Goal: Complete application form: Complete application form

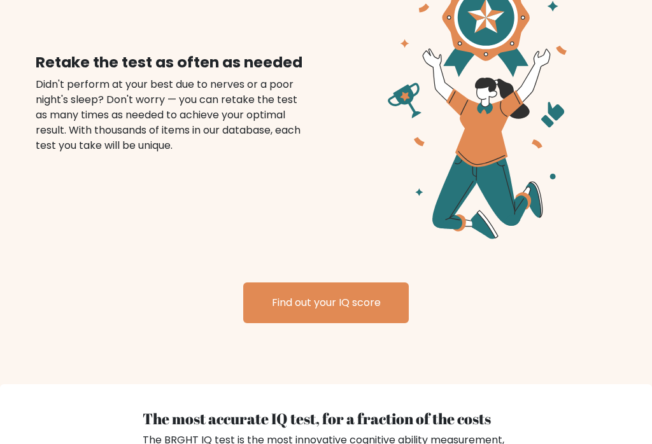
scroll to position [1485, 0]
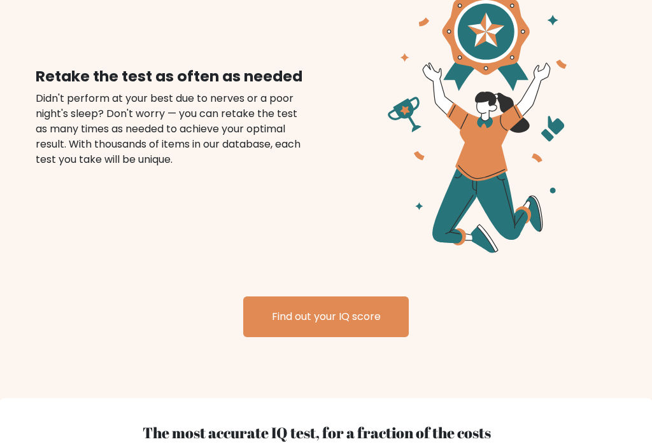
click at [328, 300] on link "Find out your IQ score" at bounding box center [326, 317] width 166 height 41
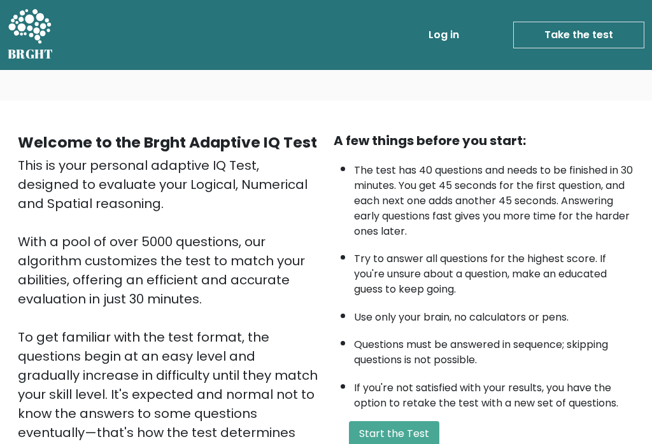
click at [590, 32] on link "Take the test" at bounding box center [578, 35] width 131 height 27
click at [583, 39] on link "Take the test" at bounding box center [578, 35] width 131 height 27
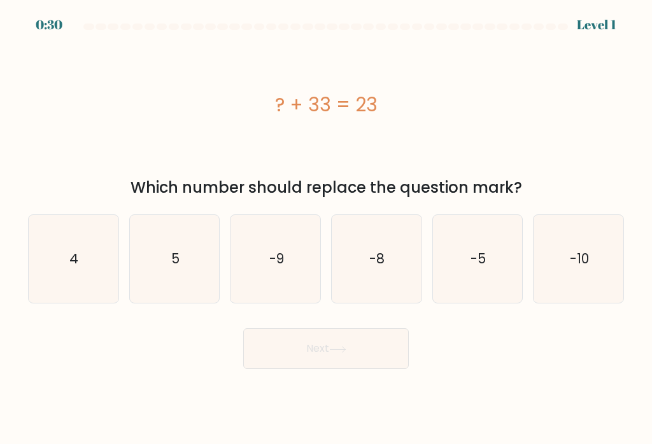
click at [582, 262] on text "-10" at bounding box center [579, 259] width 19 height 18
click at [327, 229] on input "f. -10" at bounding box center [326, 225] width 1 height 6
radio input "true"
click at [398, 362] on button "Next" at bounding box center [326, 349] width 166 height 41
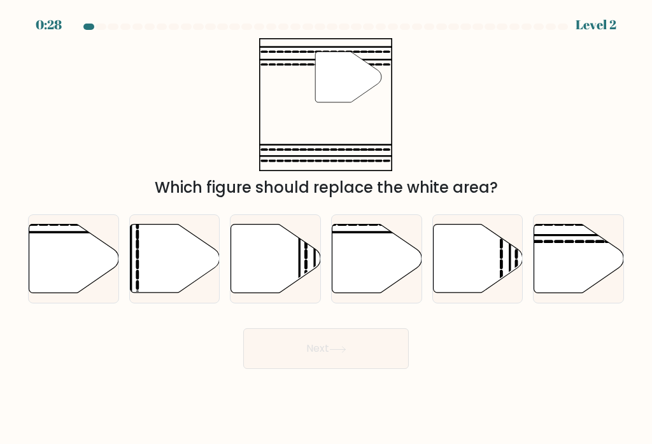
click at [381, 369] on button "Next" at bounding box center [326, 349] width 166 height 41
click at [478, 188] on div "Which figure should replace the white area?" at bounding box center [326, 187] width 581 height 23
click at [579, 302] on div at bounding box center [578, 259] width 91 height 89
click at [327, 229] on input "f." at bounding box center [326, 225] width 1 height 6
radio input "true"
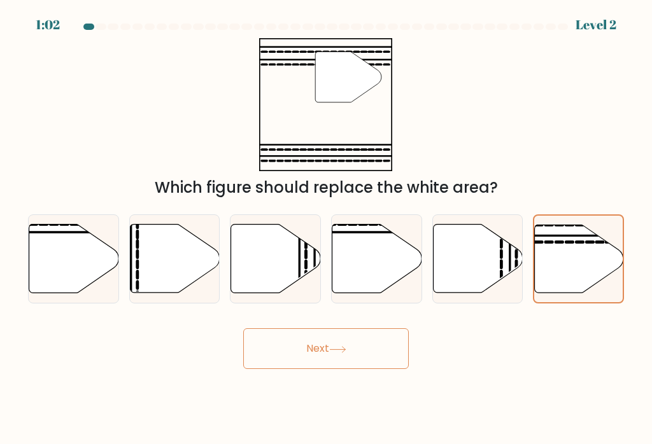
click at [378, 366] on button "Next" at bounding box center [326, 349] width 166 height 41
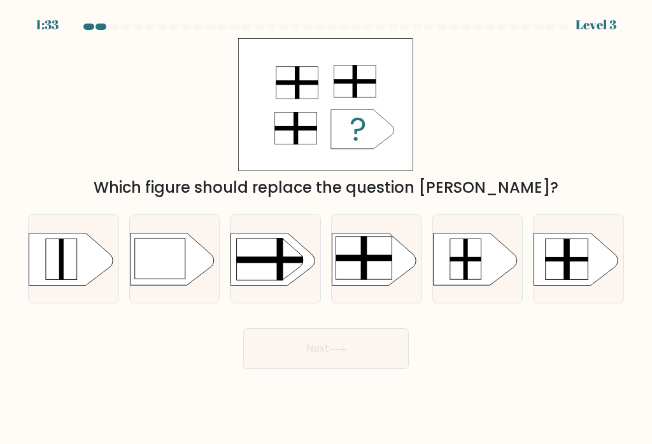
click at [362, 269] on rect at bounding box center [364, 257] width 6 height 43
click at [327, 229] on input "d." at bounding box center [326, 225] width 1 height 6
radio input "true"
click at [275, 358] on button "Next" at bounding box center [326, 349] width 166 height 41
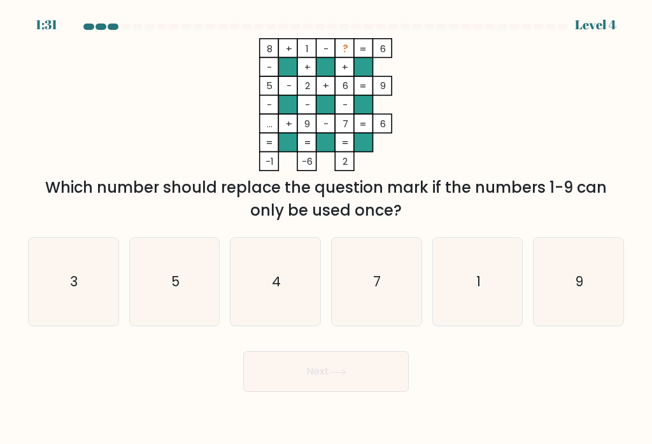
click at [83, 309] on icon "3" at bounding box center [73, 282] width 88 height 88
click at [326, 229] on input "a. 3" at bounding box center [326, 225] width 1 height 6
radio input "true"
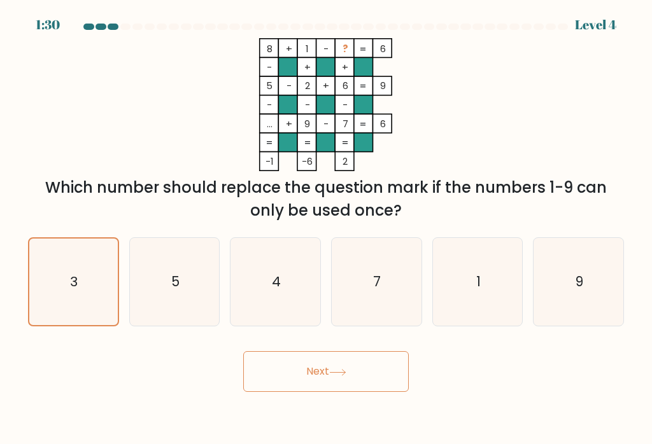
click at [261, 385] on button "Next" at bounding box center [326, 371] width 166 height 41
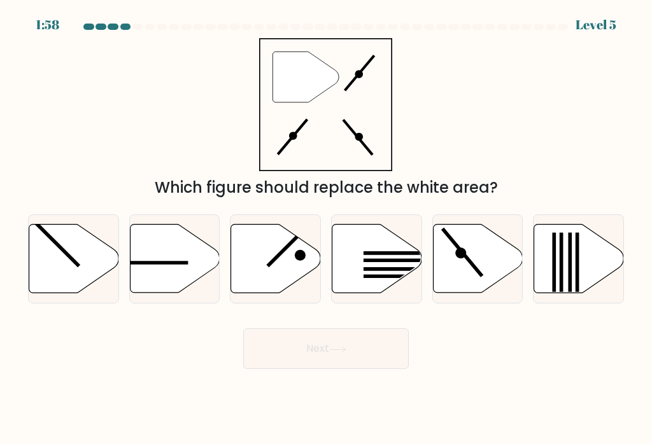
click at [491, 274] on icon at bounding box center [478, 259] width 90 height 69
click at [327, 229] on input "e." at bounding box center [326, 225] width 1 height 6
radio input "true"
click at [302, 359] on button "Next" at bounding box center [326, 349] width 166 height 41
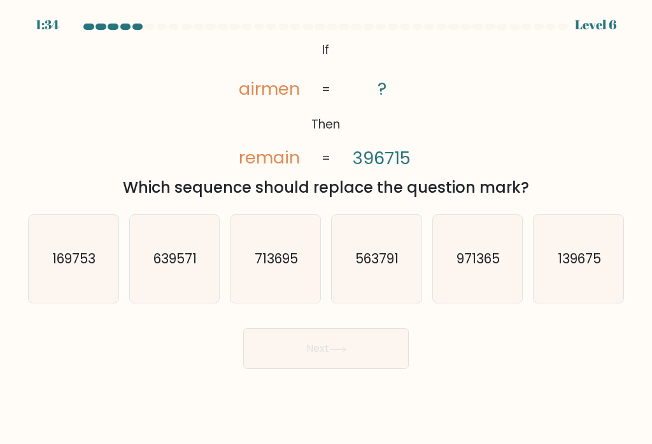
click at [306, 269] on icon "713695" at bounding box center [276, 259] width 88 height 88
click at [326, 229] on input "c. 713695" at bounding box center [326, 225] width 1 height 6
radio input "true"
click at [320, 349] on button "Next" at bounding box center [326, 349] width 166 height 41
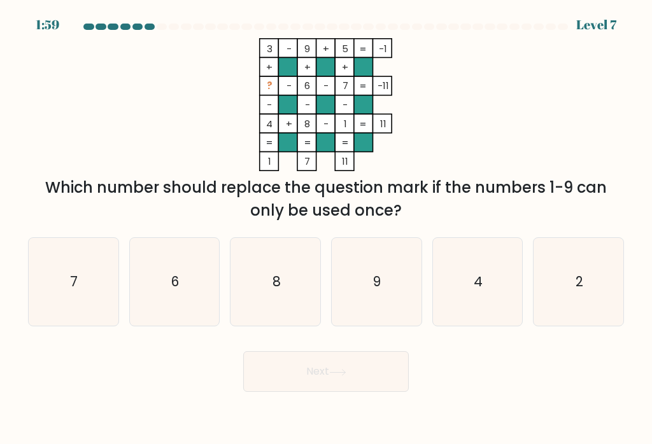
click at [593, 282] on icon "2" at bounding box center [579, 282] width 88 height 88
click at [327, 229] on input "f. 2" at bounding box center [326, 225] width 1 height 6
radio input "true"
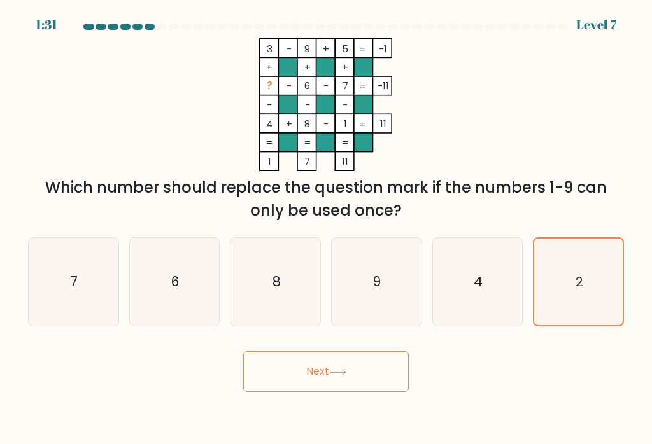
click at [346, 376] on icon at bounding box center [337, 372] width 17 height 7
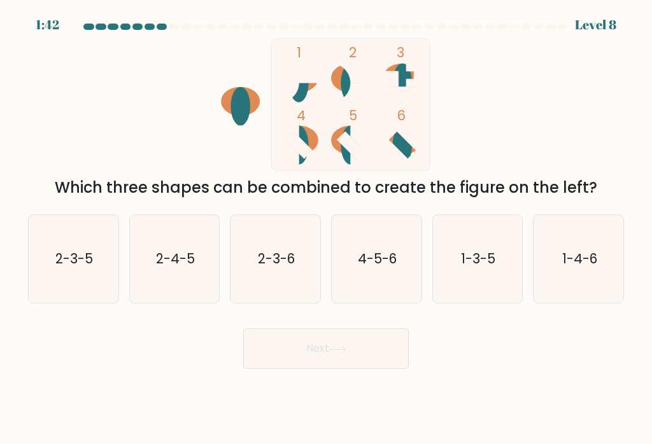
click at [372, 282] on icon "4-5-6" at bounding box center [376, 259] width 88 height 88
click at [327, 229] on input "d. 4-5-6" at bounding box center [326, 225] width 1 height 6
radio input "true"
click at [343, 369] on button "Next" at bounding box center [326, 349] width 166 height 41
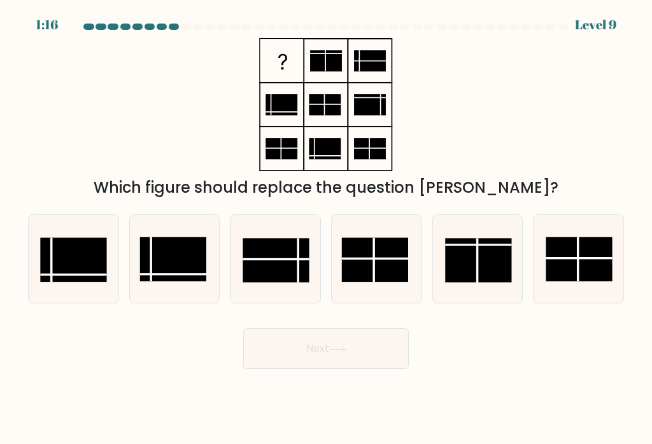
click at [278, 295] on icon at bounding box center [276, 259] width 88 height 88
click at [326, 229] on input "c." at bounding box center [326, 225] width 1 height 6
radio input "true"
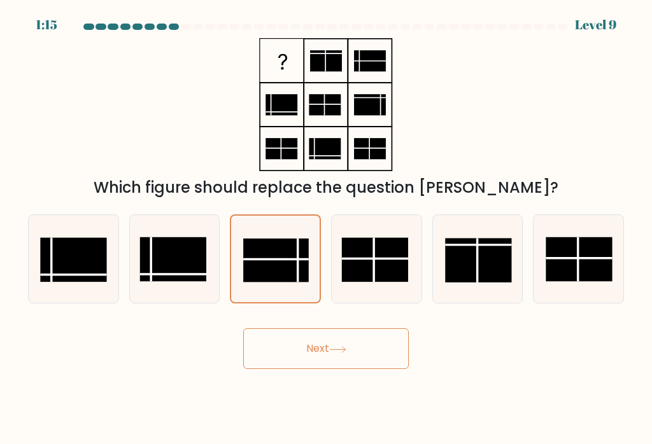
click at [314, 369] on button "Next" at bounding box center [326, 349] width 166 height 41
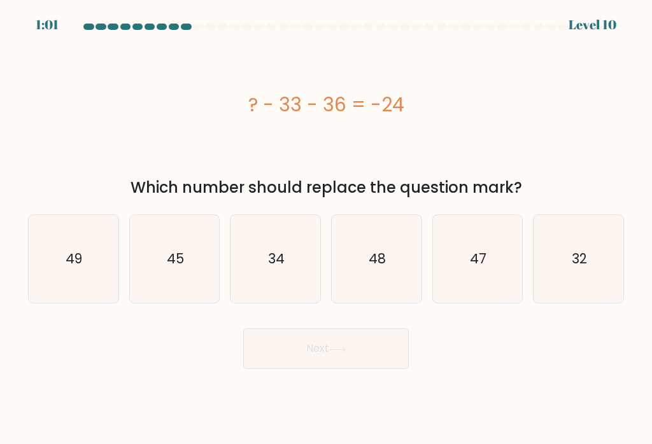
click at [181, 268] on text "45" at bounding box center [175, 259] width 17 height 18
click at [326, 229] on input "b. 45" at bounding box center [326, 225] width 1 height 6
radio input "true"
click at [328, 369] on button "Next" at bounding box center [326, 349] width 166 height 41
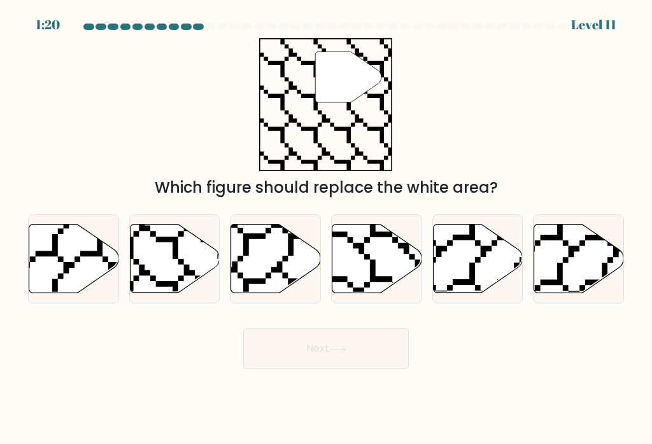
click at [187, 279] on icon at bounding box center [145, 295] width 180 height 179
click at [326, 229] on input "b." at bounding box center [326, 225] width 1 height 6
radio input "true"
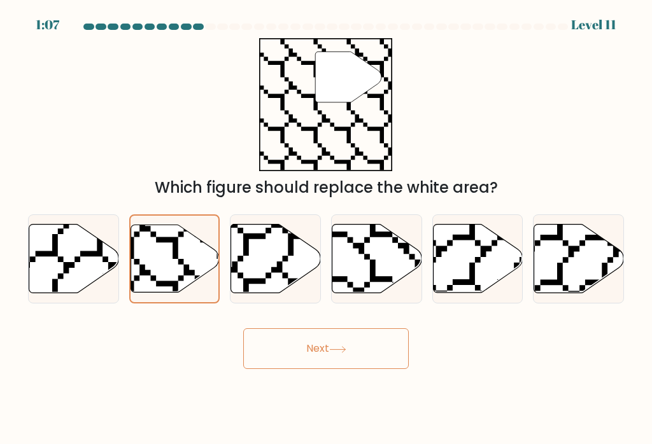
click at [330, 365] on button "Next" at bounding box center [326, 349] width 166 height 41
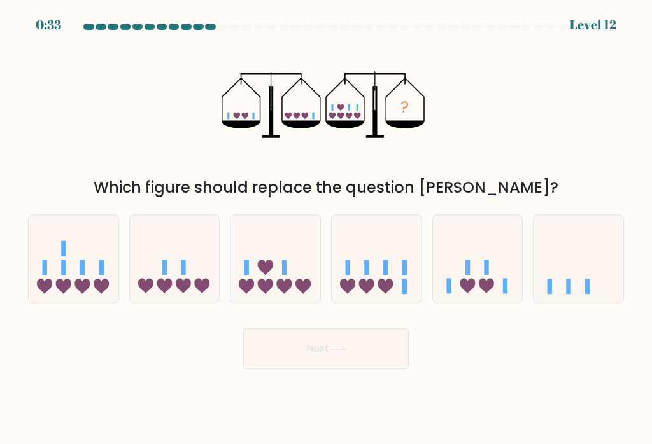
click at [219, 223] on div at bounding box center [174, 259] width 91 height 89
click at [326, 223] on input "b." at bounding box center [326, 225] width 1 height 6
radio input "true"
click at [281, 273] on icon at bounding box center [276, 259] width 90 height 74
click at [326, 229] on input "c." at bounding box center [326, 225] width 1 height 6
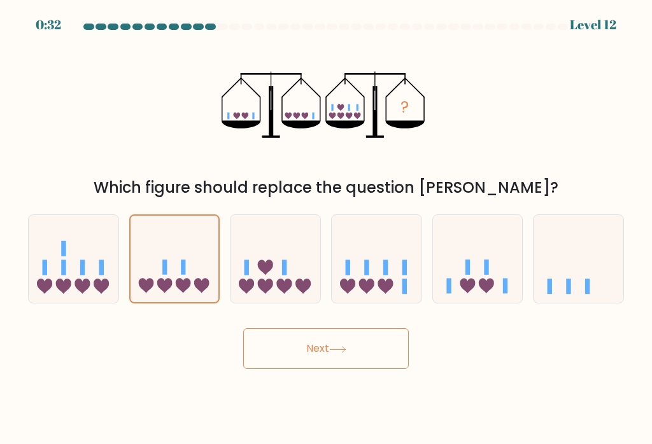
radio input "true"
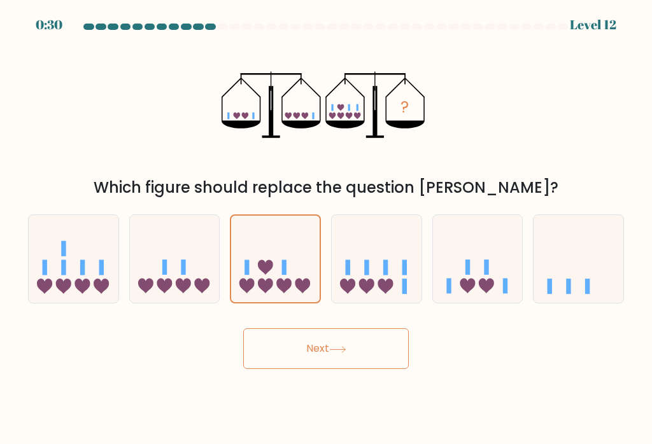
click at [185, 275] on rect at bounding box center [183, 267] width 4 height 15
click at [326, 229] on input "b." at bounding box center [326, 225] width 1 height 6
radio input "true"
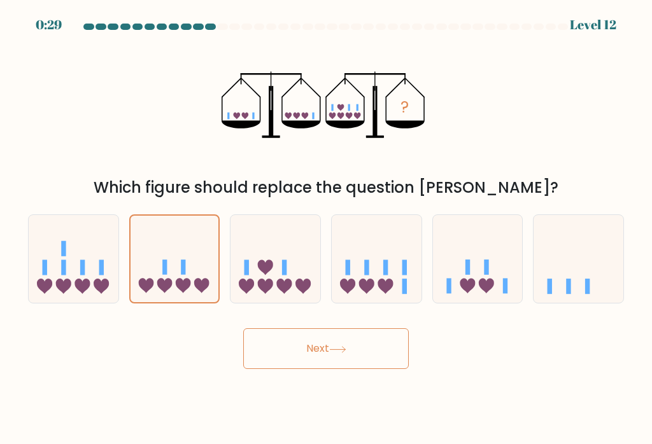
click at [312, 341] on button "Next" at bounding box center [326, 349] width 166 height 41
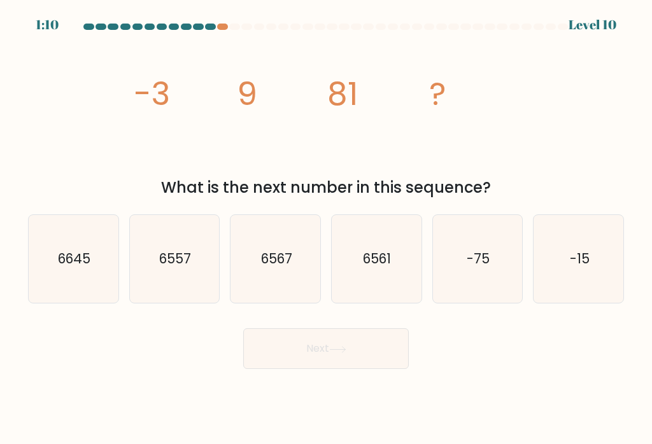
click at [220, 27] on div at bounding box center [222, 27] width 11 height 6
click at [213, 32] on div at bounding box center [325, 29] width 611 height 11
click at [185, 15] on div "1:06 Level 10" at bounding box center [326, 17] width 652 height 34
click at [184, 15] on div "1:06 Level 10" at bounding box center [326, 7] width 652 height 15
click at [202, 26] on div at bounding box center [198, 27] width 11 height 6
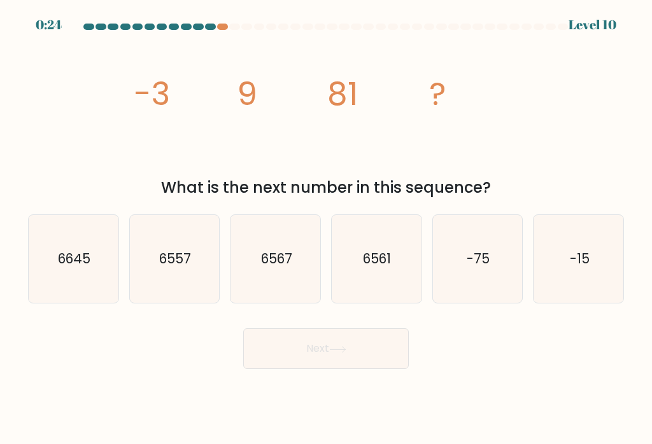
click at [350, 279] on icon "6561" at bounding box center [376, 259] width 88 height 88
click at [327, 229] on input "d. 6561" at bounding box center [326, 225] width 1 height 6
radio input "true"
click at [291, 347] on button "Next" at bounding box center [326, 349] width 166 height 41
click at [311, 353] on button "Next" at bounding box center [326, 349] width 166 height 41
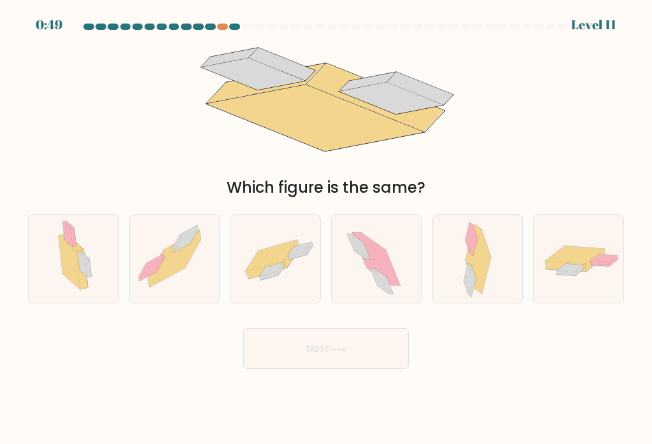
click at [259, 260] on icon at bounding box center [271, 255] width 51 height 31
click at [326, 229] on input "c." at bounding box center [326, 225] width 1 height 6
radio input "true"
click at [283, 357] on button "Next" at bounding box center [326, 349] width 166 height 41
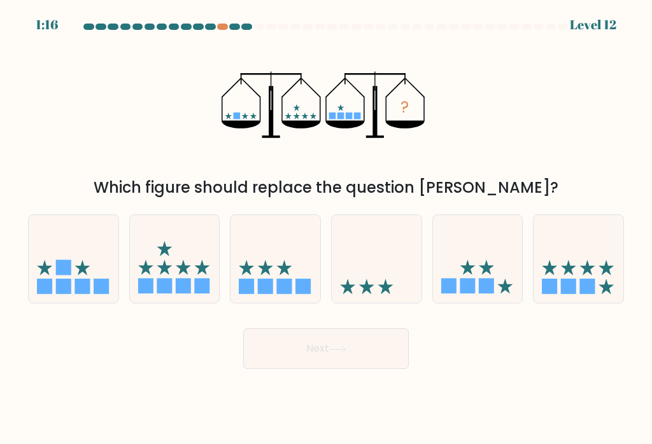
click at [278, 273] on icon at bounding box center [284, 267] width 15 height 15
click at [326, 229] on input "c." at bounding box center [326, 225] width 1 height 6
radio input "true"
click at [323, 354] on button "Next" at bounding box center [326, 349] width 166 height 41
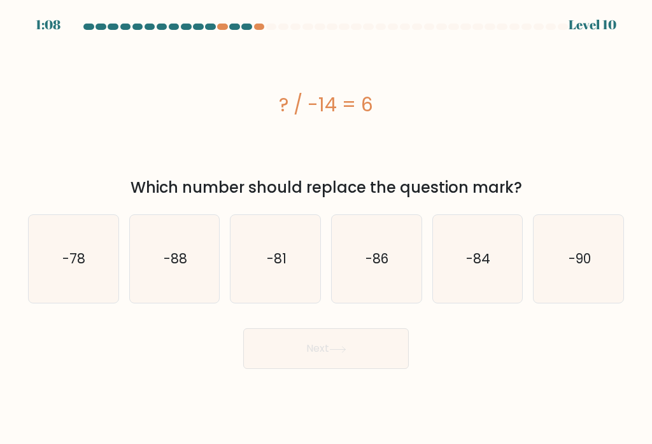
click at [493, 265] on icon "-84" at bounding box center [478, 259] width 88 height 88
click at [327, 229] on input "e. -84" at bounding box center [326, 225] width 1 height 6
radio input "true"
click at [346, 353] on icon at bounding box center [337, 349] width 17 height 7
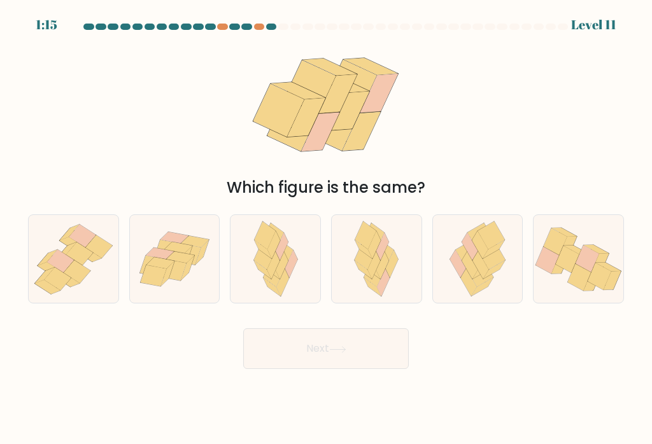
click at [581, 279] on icon at bounding box center [580, 277] width 24 height 27
click at [327, 229] on input "f." at bounding box center [326, 225] width 1 height 6
radio input "true"
click at [388, 344] on button "Next" at bounding box center [326, 349] width 166 height 41
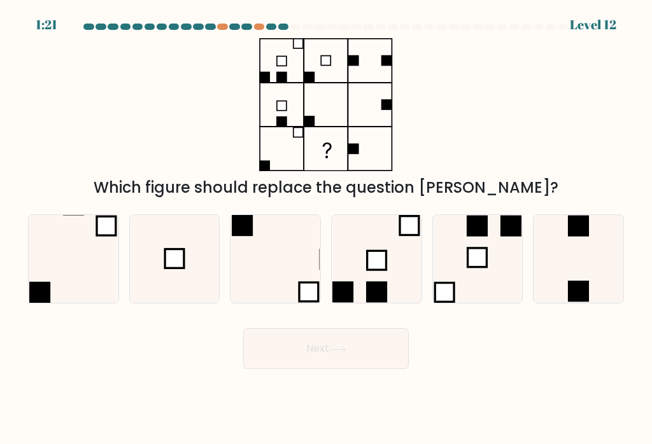
click at [159, 303] on icon at bounding box center [175, 259] width 88 height 88
click at [326, 229] on input "b." at bounding box center [326, 225] width 1 height 6
radio input "true"
click at [379, 361] on button "Next" at bounding box center [326, 349] width 166 height 41
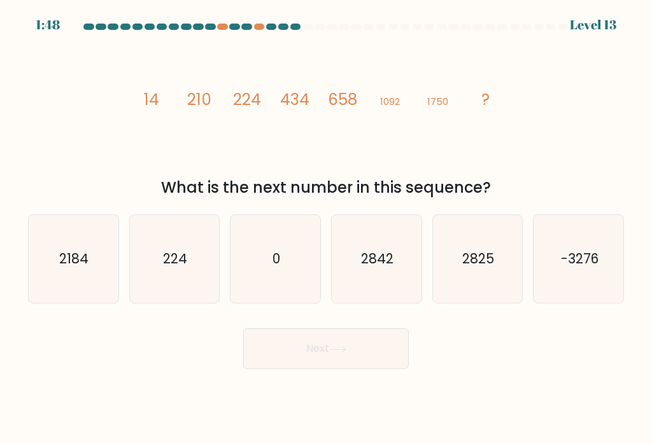
click at [401, 295] on icon "2842" at bounding box center [376, 259] width 88 height 88
click at [327, 229] on input "d. 2842" at bounding box center [326, 225] width 1 height 6
radio input "true"
click at [382, 358] on button "Next" at bounding box center [326, 349] width 166 height 41
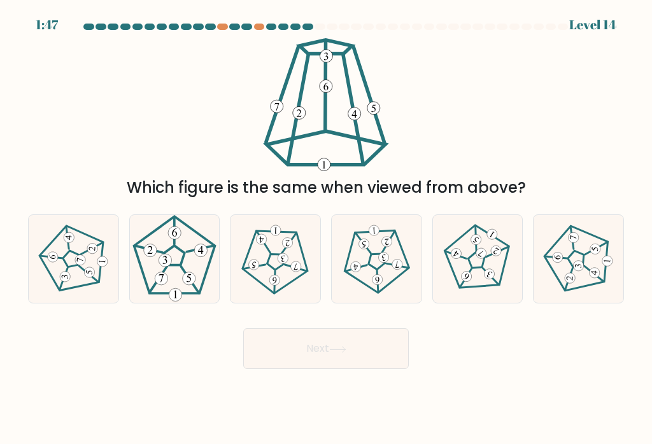
click at [377, 353] on button "Next" at bounding box center [326, 349] width 166 height 41
click at [453, 356] on div "Next" at bounding box center [325, 344] width 611 height 50
click at [273, 257] on icon at bounding box center [275, 259] width 70 height 70
click at [326, 229] on input "c." at bounding box center [326, 225] width 1 height 6
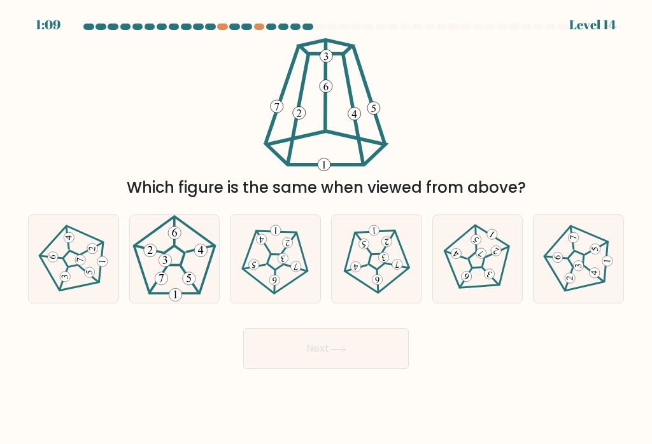
radio input "true"
click at [316, 330] on button "Next" at bounding box center [326, 349] width 166 height 41
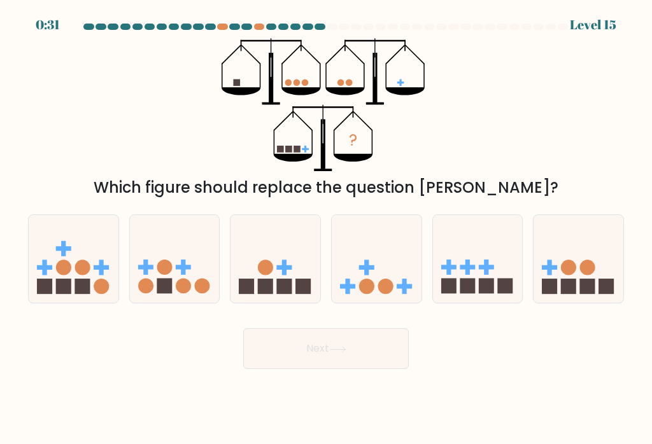
click at [198, 250] on icon at bounding box center [175, 259] width 90 height 74
click at [326, 229] on input "b." at bounding box center [326, 225] width 1 height 6
radio input "true"
click at [299, 338] on button "Next" at bounding box center [326, 349] width 166 height 41
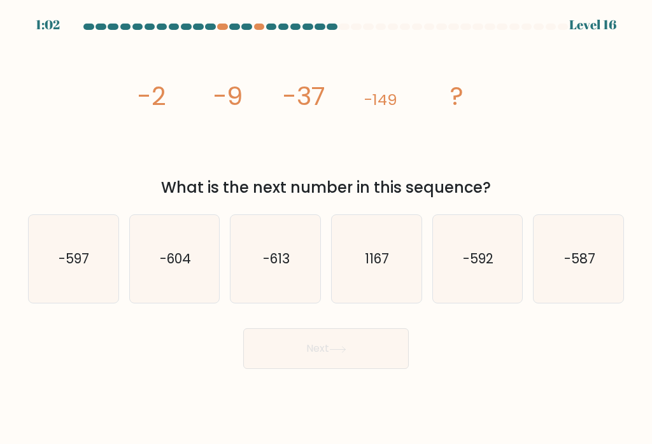
click at [327, 24] on div at bounding box center [332, 27] width 11 height 6
click at [379, 250] on text "1167" at bounding box center [377, 259] width 24 height 18
click at [327, 229] on input "d. 1167" at bounding box center [326, 225] width 1 height 6
radio input "true"
click at [386, 333] on button "Next" at bounding box center [326, 349] width 166 height 41
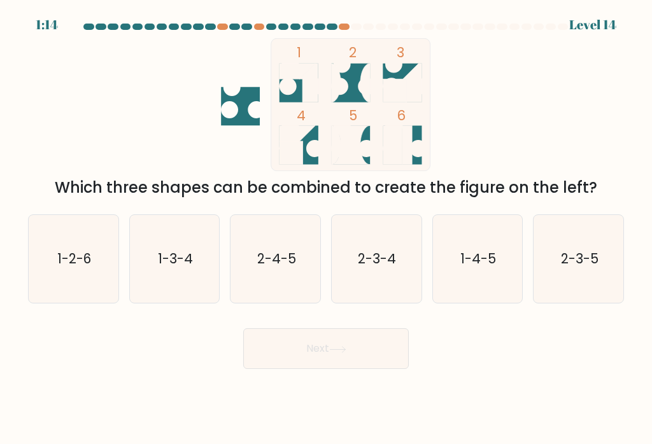
click at [176, 280] on icon "1-3-4" at bounding box center [175, 259] width 88 height 88
click at [326, 229] on input "b. 1-3-4" at bounding box center [326, 225] width 1 height 6
radio input "true"
click at [329, 348] on button "Next" at bounding box center [326, 349] width 166 height 41
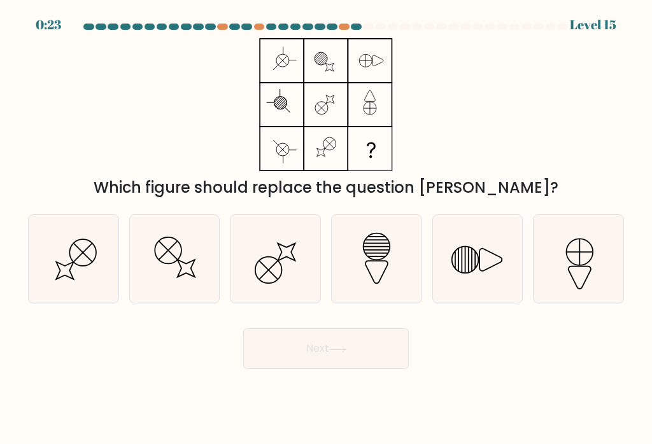
click at [498, 234] on icon at bounding box center [478, 259] width 88 height 88
click at [327, 229] on input "e." at bounding box center [326, 225] width 1 height 6
radio input "true"
click at [370, 353] on button "Next" at bounding box center [326, 349] width 166 height 41
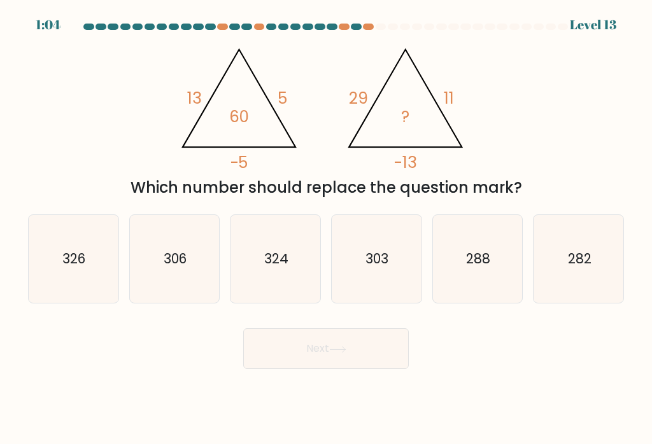
scroll to position [0, 0]
click at [395, 267] on icon "303" at bounding box center [376, 259] width 88 height 88
click at [327, 229] on input "d. 303" at bounding box center [326, 225] width 1 height 6
radio input "true"
click at [367, 366] on button "Next" at bounding box center [326, 349] width 166 height 41
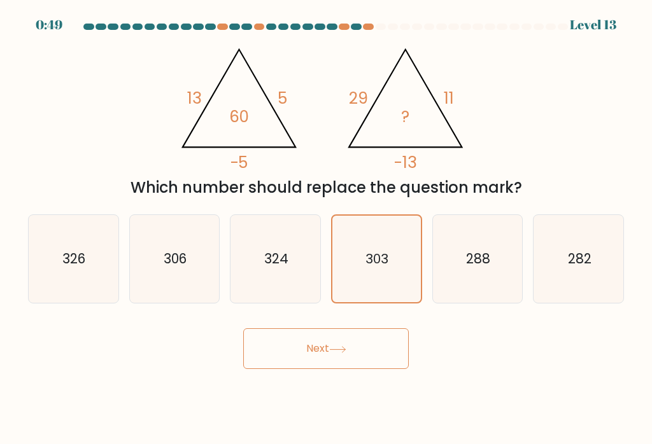
click at [367, 365] on button "Next" at bounding box center [326, 349] width 166 height 41
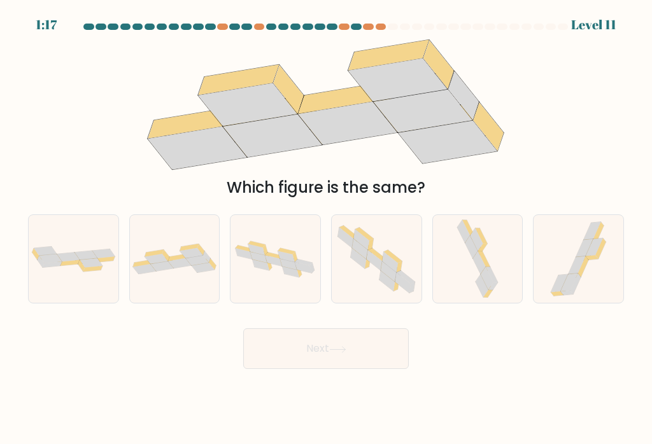
click at [171, 274] on icon at bounding box center [175, 259] width 90 height 31
click at [326, 229] on input "b." at bounding box center [326, 225] width 1 height 6
radio input "true"
click at [362, 358] on button "Next" at bounding box center [326, 349] width 166 height 41
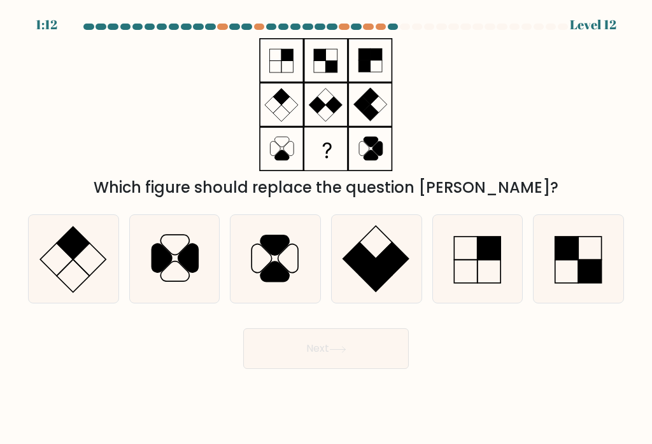
click at [178, 252] on icon at bounding box center [175, 259] width 88 height 88
click at [326, 229] on input "b." at bounding box center [326, 225] width 1 height 6
radio input "true"
click at [327, 358] on button "Next" at bounding box center [326, 349] width 166 height 41
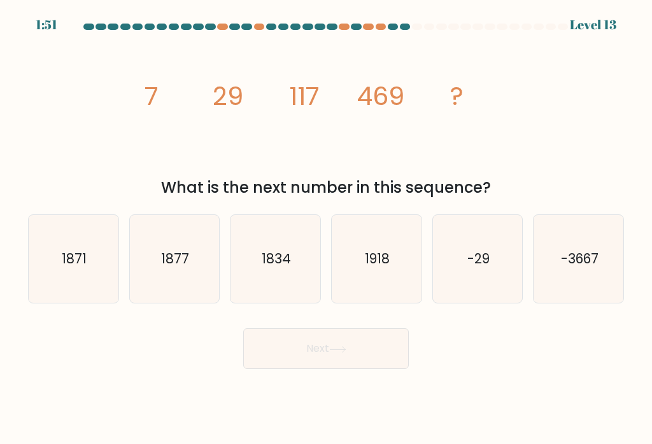
click at [379, 294] on icon "1918" at bounding box center [376, 259] width 88 height 88
click at [327, 229] on input "d. 1918" at bounding box center [326, 225] width 1 height 6
radio input "true"
click at [385, 367] on button "Next" at bounding box center [326, 349] width 166 height 41
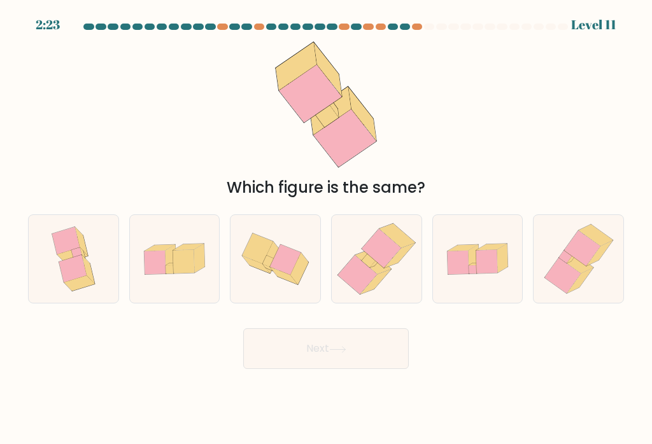
click at [373, 268] on icon at bounding box center [375, 263] width 11 height 9
click at [327, 229] on input "d." at bounding box center [326, 225] width 1 height 6
radio input "true"
click at [384, 355] on button "Next" at bounding box center [326, 349] width 166 height 41
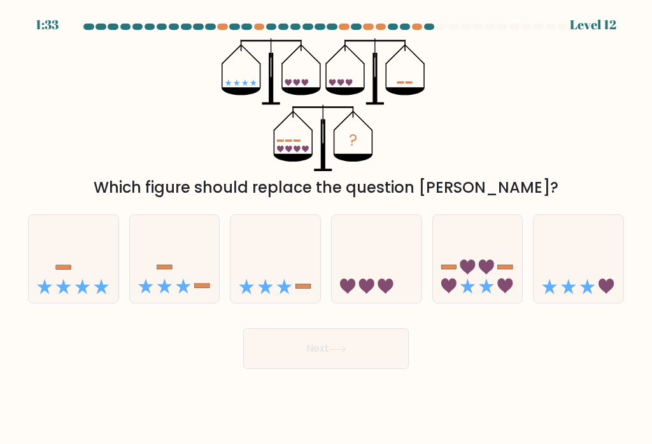
click at [462, 281] on icon at bounding box center [478, 259] width 90 height 74
click at [327, 229] on input "e." at bounding box center [326, 225] width 1 height 6
radio input "true"
click at [380, 339] on button "Next" at bounding box center [326, 349] width 166 height 41
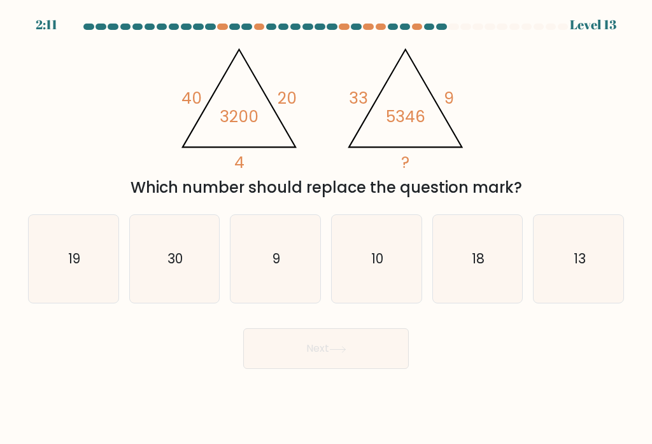
click at [303, 267] on icon "9" at bounding box center [276, 259] width 88 height 88
click at [326, 229] on input "c. 9" at bounding box center [326, 225] width 1 height 6
radio input "true"
click at [374, 353] on button "Next" at bounding box center [326, 349] width 166 height 41
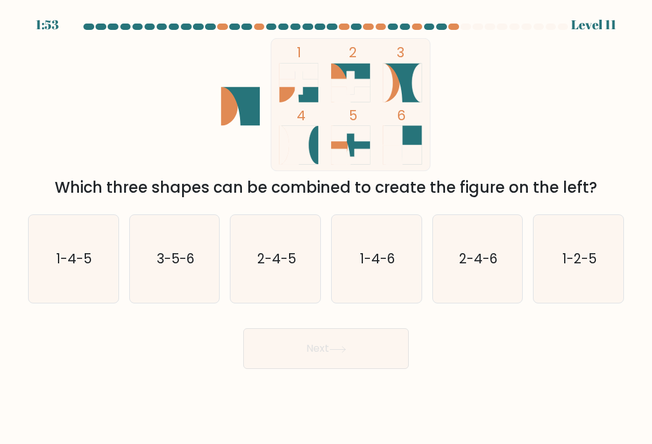
click at [578, 283] on icon "1-2-5" at bounding box center [579, 259] width 88 height 88
click at [327, 229] on input "f. 1-2-5" at bounding box center [326, 225] width 1 height 6
radio input "true"
click at [316, 353] on button "Next" at bounding box center [326, 349] width 166 height 41
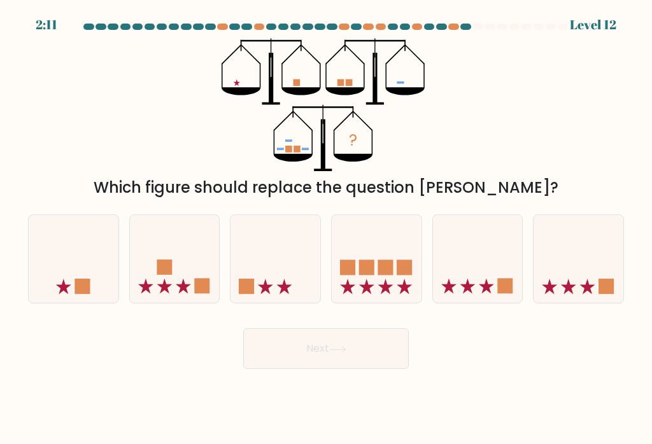
click at [390, 243] on icon at bounding box center [377, 259] width 90 height 74
click at [327, 229] on input "d." at bounding box center [326, 225] width 1 height 6
radio input "true"
click at [394, 344] on button "Next" at bounding box center [326, 349] width 166 height 41
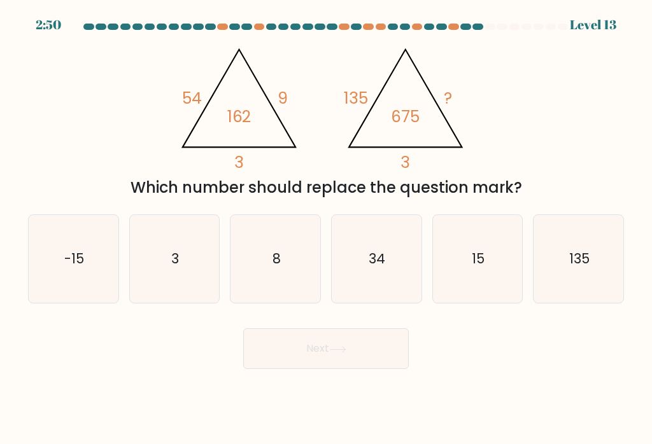
click at [486, 278] on icon "15" at bounding box center [478, 259] width 88 height 88
click at [327, 229] on input "e. 15" at bounding box center [326, 225] width 1 height 6
radio input "true"
click at [293, 290] on icon "8" at bounding box center [276, 259] width 88 height 88
click at [326, 229] on input "c. 8" at bounding box center [326, 225] width 1 height 6
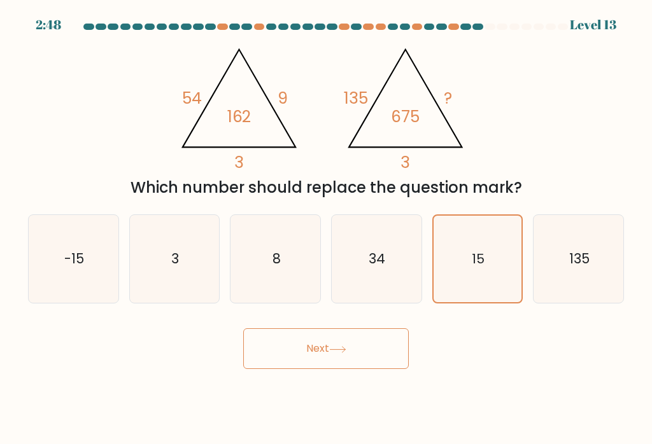
radio input "true"
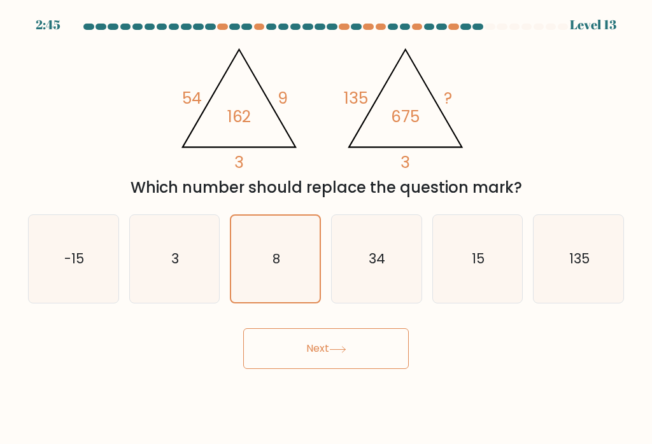
click at [164, 296] on icon "3" at bounding box center [175, 259] width 88 height 88
click at [326, 229] on input "b. 3" at bounding box center [326, 225] width 1 height 6
radio input "true"
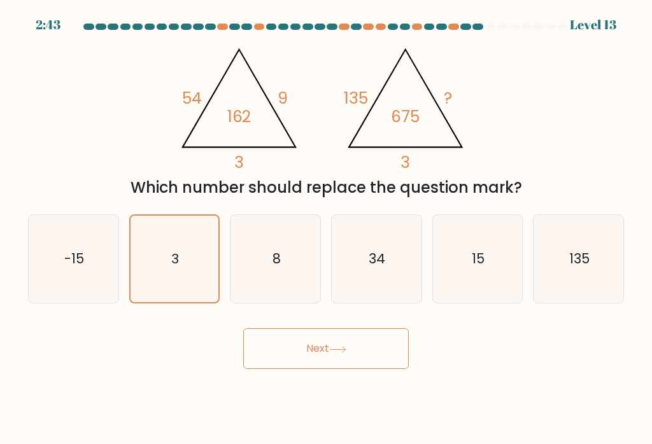
click at [323, 357] on button "Next" at bounding box center [326, 349] width 166 height 41
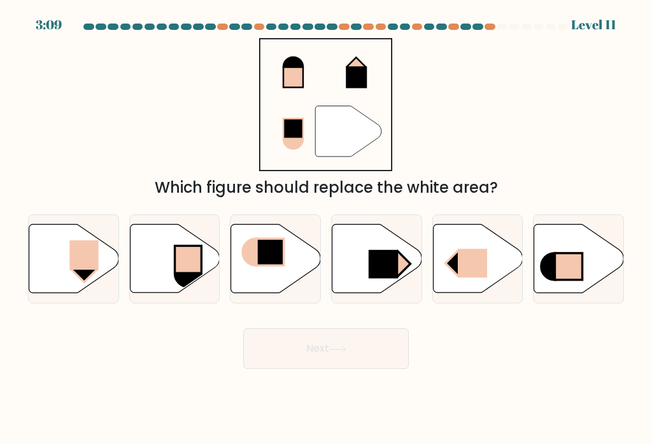
click at [71, 260] on rect at bounding box center [83, 255] width 29 height 29
click at [326, 229] on input "a." at bounding box center [326, 225] width 1 height 6
radio input "true"
click at [273, 359] on button "Next" at bounding box center [326, 349] width 166 height 41
click at [273, 352] on button "Next" at bounding box center [326, 349] width 166 height 41
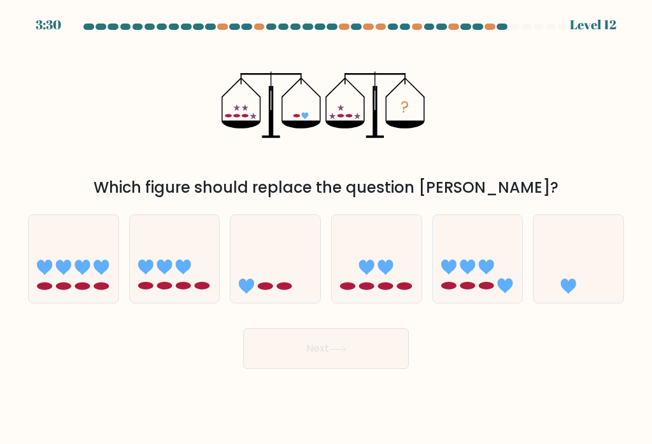
click at [335, 285] on icon at bounding box center [377, 259] width 90 height 74
click at [327, 229] on input "d." at bounding box center [326, 225] width 1 height 6
radio input "true"
click at [364, 348] on button "Next" at bounding box center [326, 349] width 166 height 41
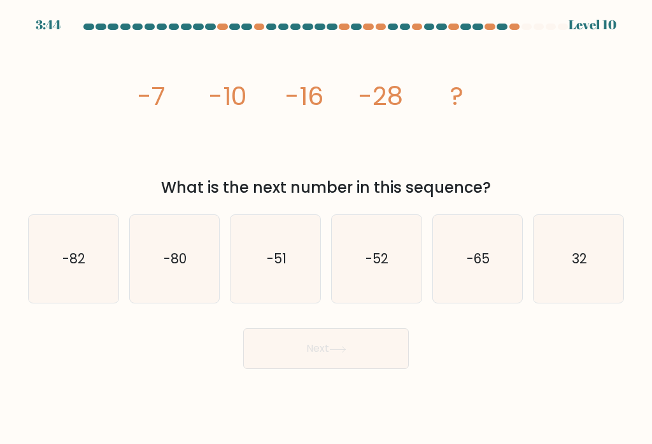
click at [369, 268] on text "-52" at bounding box center [377, 259] width 23 height 18
click at [327, 229] on input "d. -52" at bounding box center [326, 225] width 1 height 6
radio input "true"
click at [382, 369] on button "Next" at bounding box center [326, 349] width 166 height 41
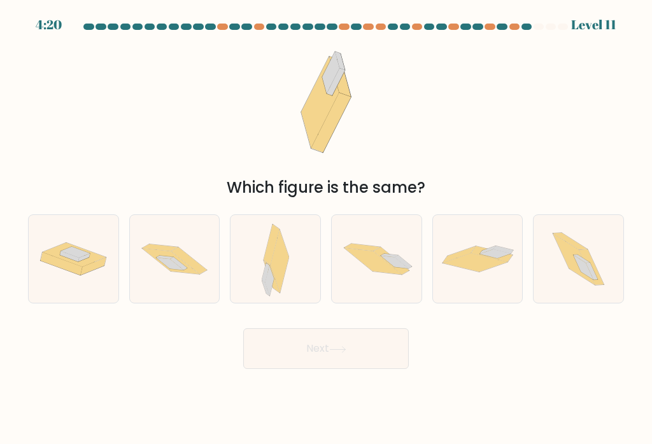
click at [566, 283] on icon at bounding box center [578, 259] width 78 height 88
click at [327, 229] on input "f." at bounding box center [326, 225] width 1 height 6
radio input "true"
click at [351, 364] on button "Next" at bounding box center [326, 349] width 166 height 41
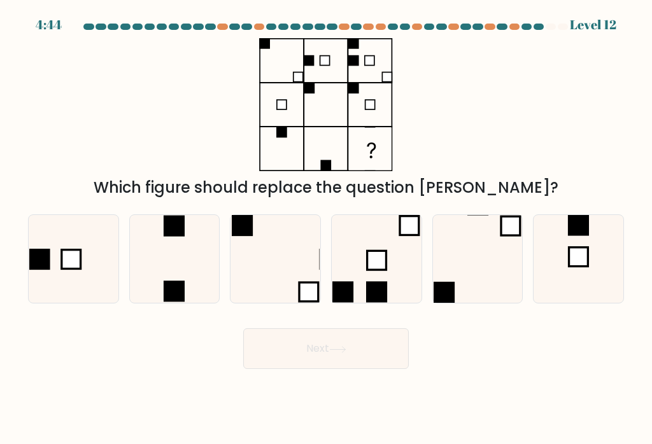
click at [199, 270] on icon at bounding box center [175, 259] width 88 height 88
click at [326, 229] on input "b." at bounding box center [326, 225] width 1 height 6
radio input "true"
click at [364, 359] on button "Next" at bounding box center [326, 349] width 166 height 41
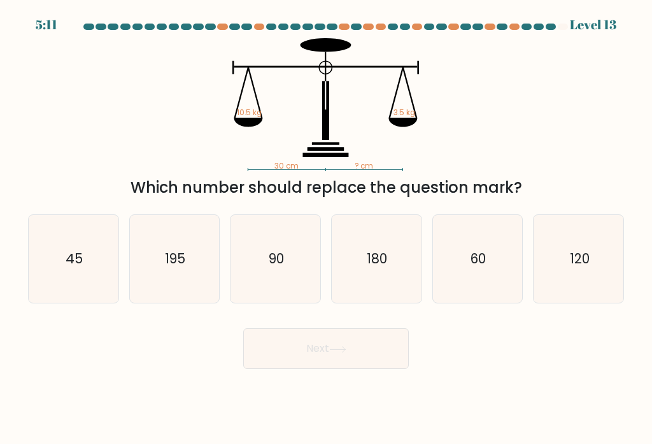
click at [392, 294] on icon "180" at bounding box center [376, 259] width 88 height 88
click at [327, 229] on input "d. 180" at bounding box center [326, 225] width 1 height 6
radio input "true"
click at [473, 303] on icon "60" at bounding box center [478, 259] width 88 height 88
click at [327, 229] on input "e. 60" at bounding box center [326, 225] width 1 height 6
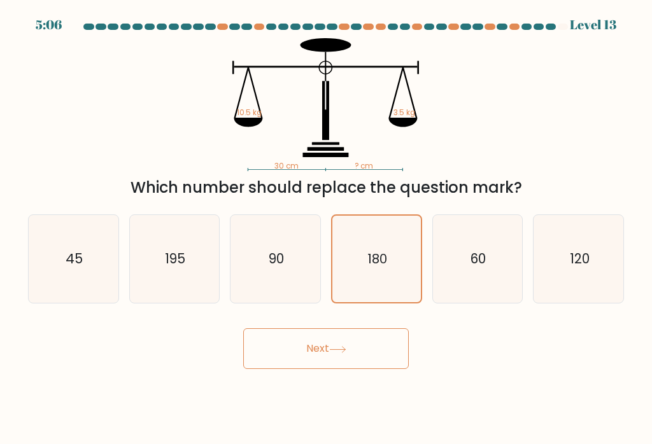
radio input "true"
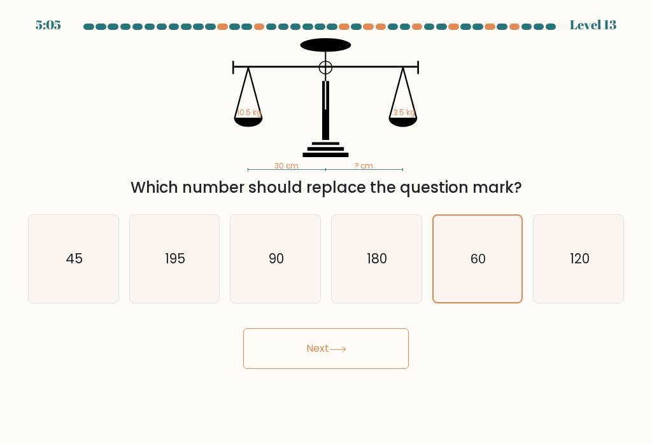
click at [360, 348] on button "Next" at bounding box center [326, 349] width 166 height 41
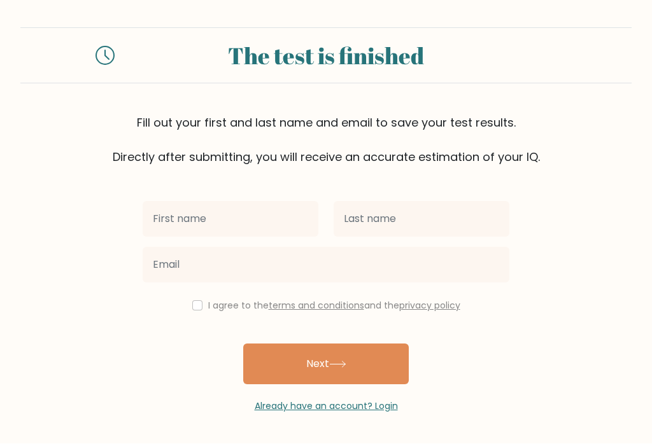
scroll to position [20, 0]
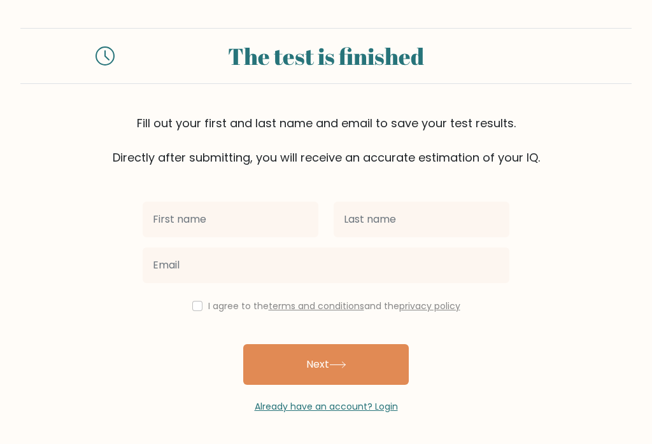
click at [387, 349] on button "Next" at bounding box center [326, 364] width 166 height 41
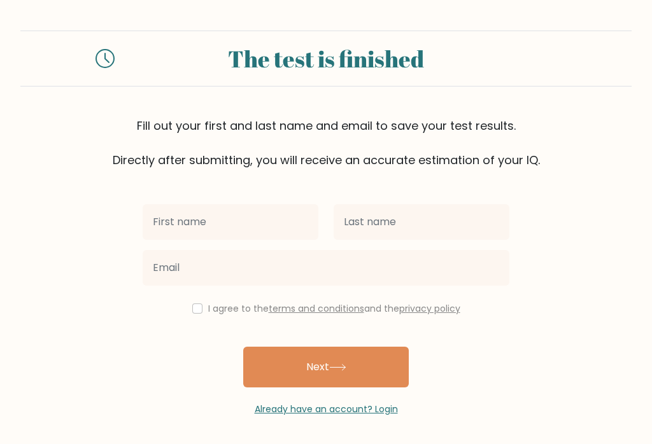
click at [109, 62] on icon at bounding box center [107, 57] width 4 height 9
click at [106, 59] on icon at bounding box center [107, 57] width 4 height 9
